Goal: Check status: Check status

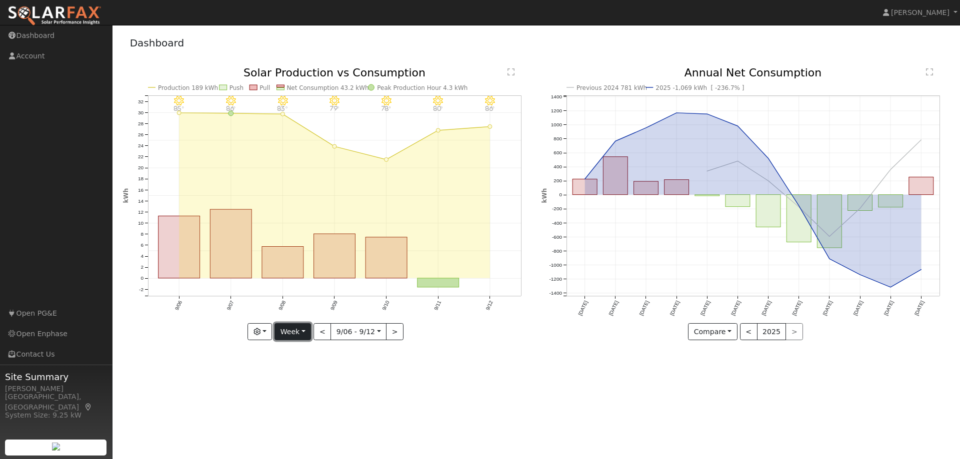
click at [302, 329] on button "Week" at bounding box center [292, 331] width 36 height 17
click at [301, 378] on link "Month" at bounding box center [309, 381] width 69 height 14
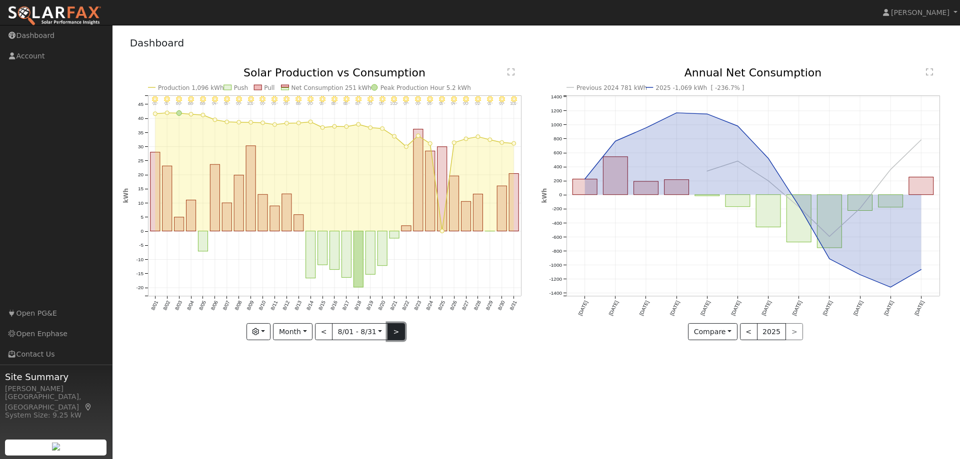
click at [391, 334] on button ">" at bounding box center [395, 331] width 17 height 17
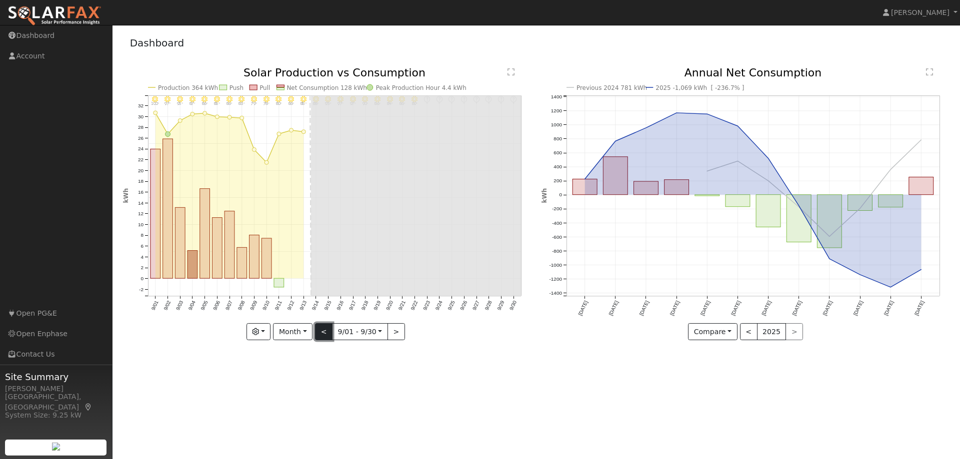
click at [324, 337] on button "<" at bounding box center [323, 331] width 17 height 17
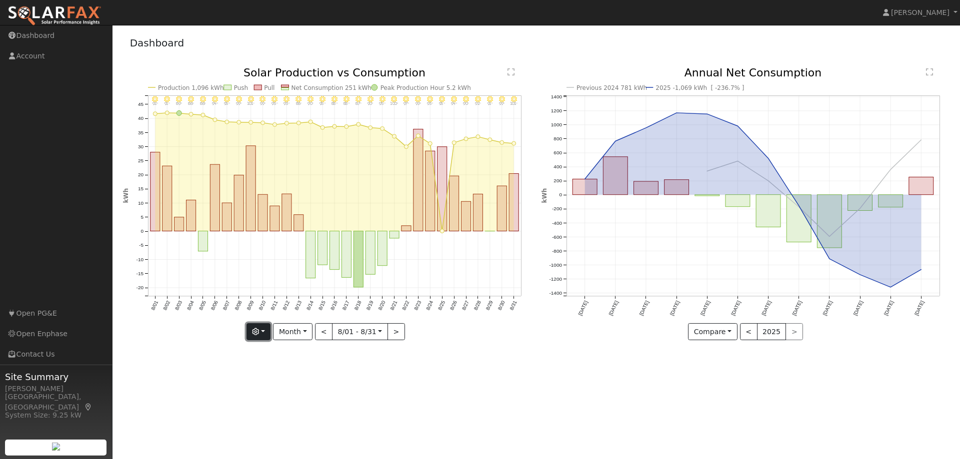
click at [257, 332] on icon "button" at bounding box center [255, 331] width 7 height 7
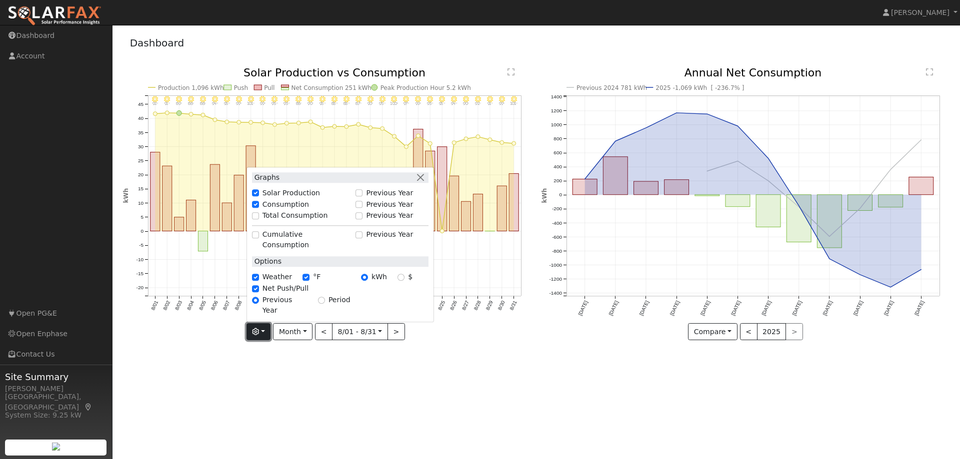
click at [257, 332] on icon "button" at bounding box center [255, 331] width 7 height 7
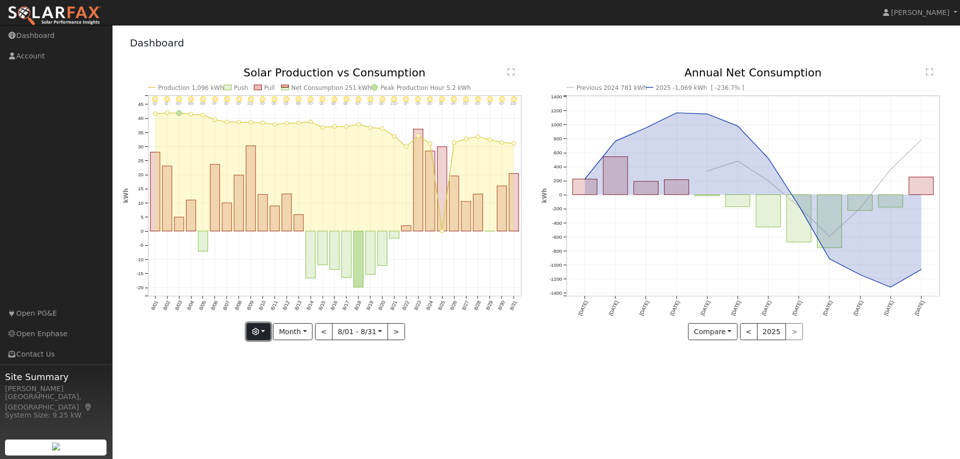
click at [257, 332] on icon "button" at bounding box center [255, 331] width 7 height 7
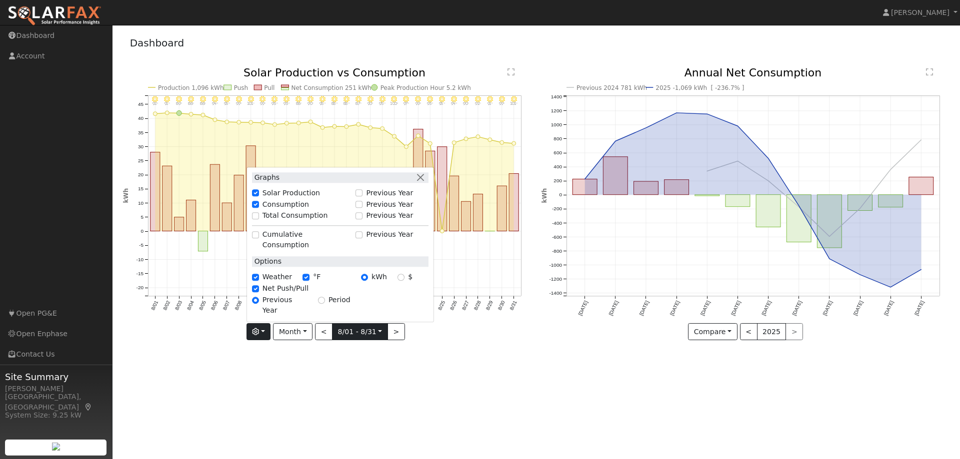
click at [361, 332] on input "[DATE]" at bounding box center [359, 332] width 55 height 16
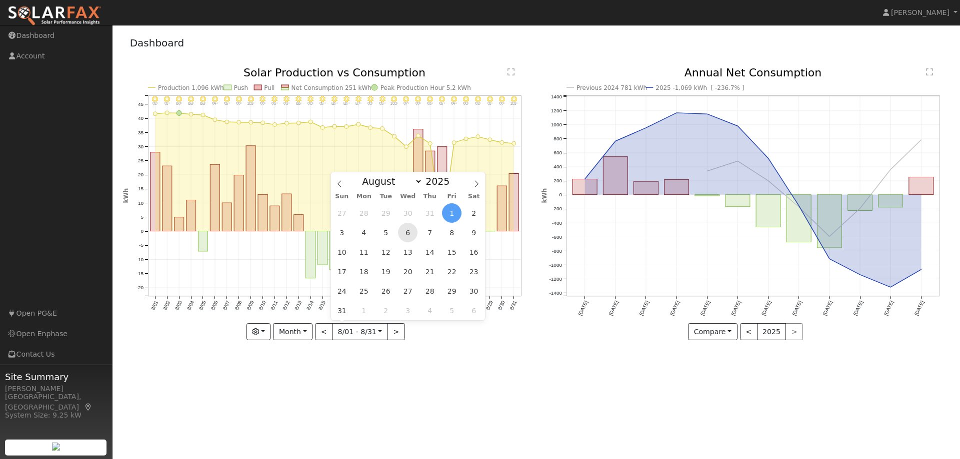
click at [407, 236] on span "6" at bounding box center [407, 232] width 19 height 19
type input "[DATE]"
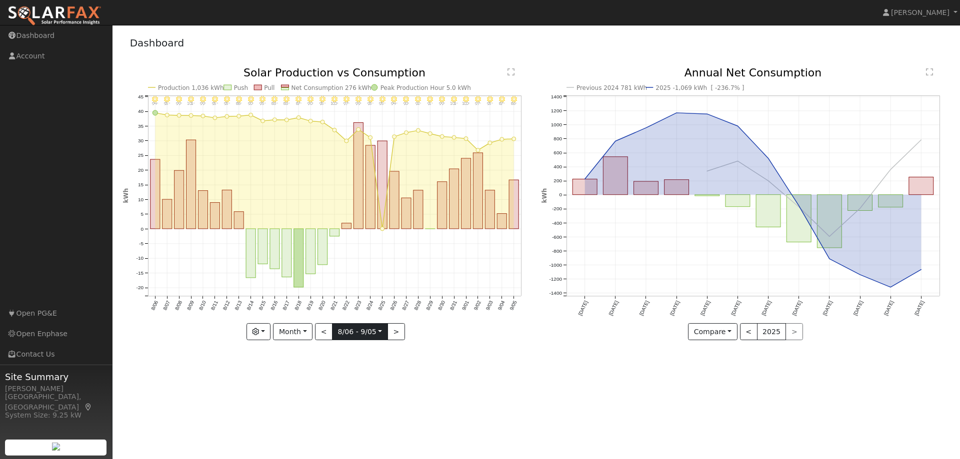
click at [368, 333] on input "[DATE]" at bounding box center [359, 332] width 55 height 16
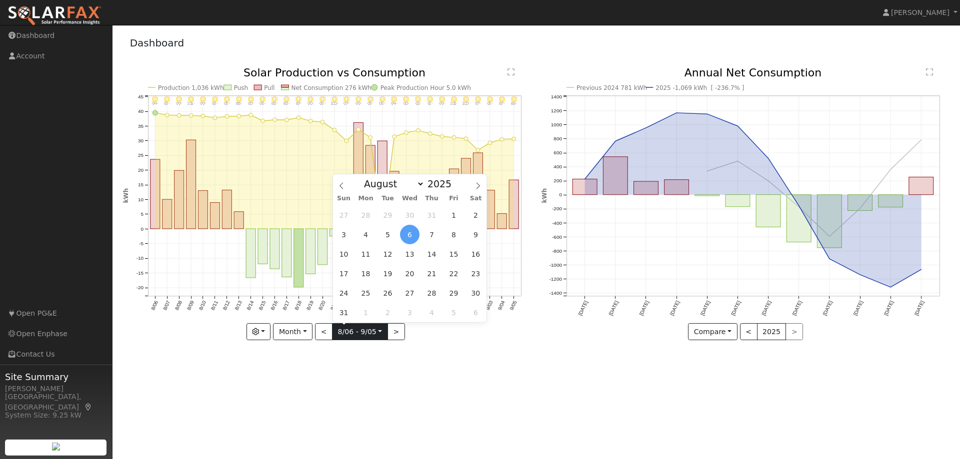
click at [368, 333] on input "[DATE]" at bounding box center [359, 332] width 55 height 16
